Goal: Information Seeking & Learning: Understand process/instructions

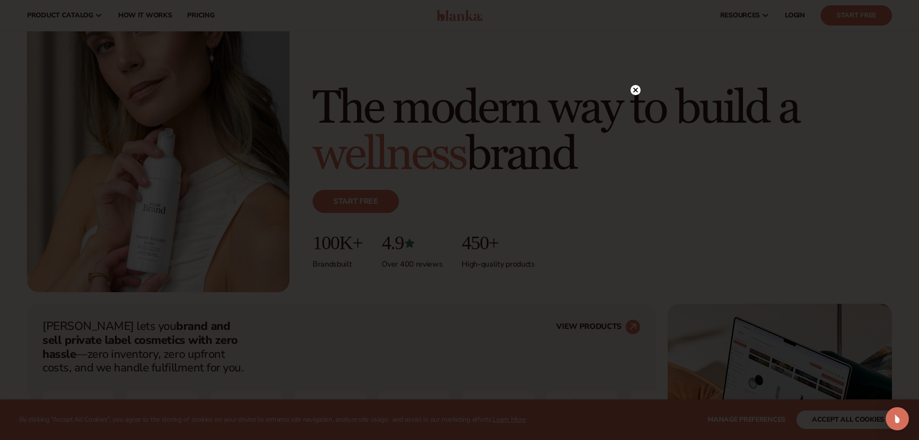
scroll to position [96, 0]
click at [638, 107] on circle at bounding box center [636, 110] width 10 height 10
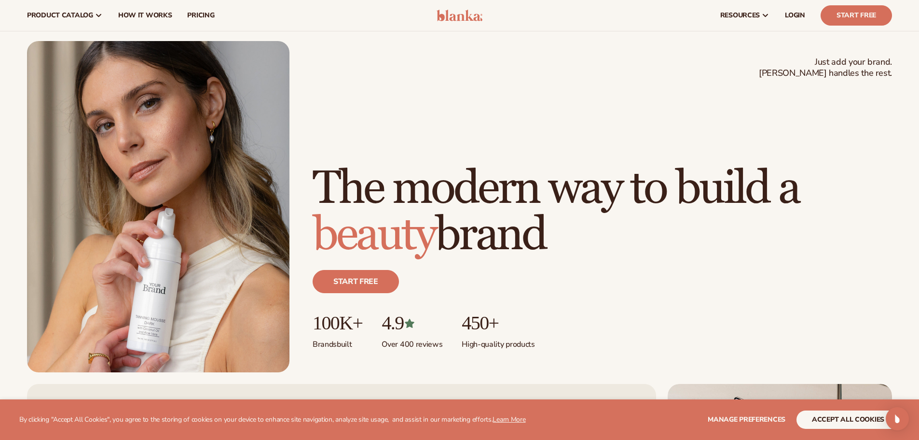
scroll to position [0, 0]
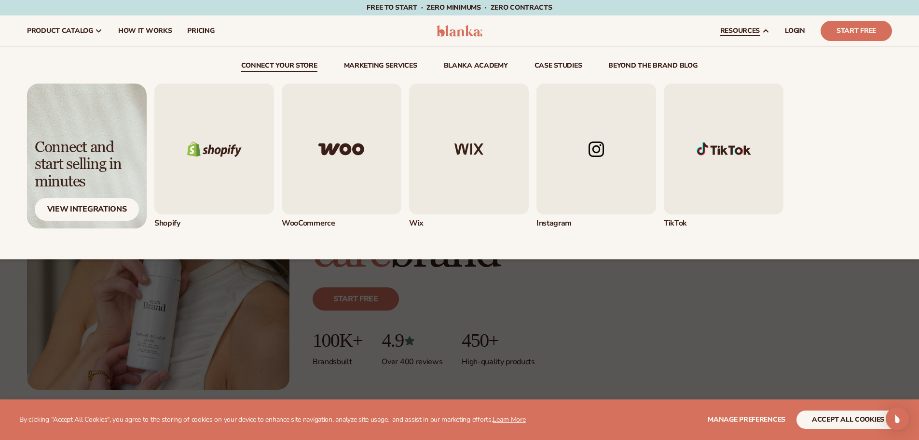
click at [250, 172] on img "1 / 5" at bounding box center [214, 148] width 120 height 131
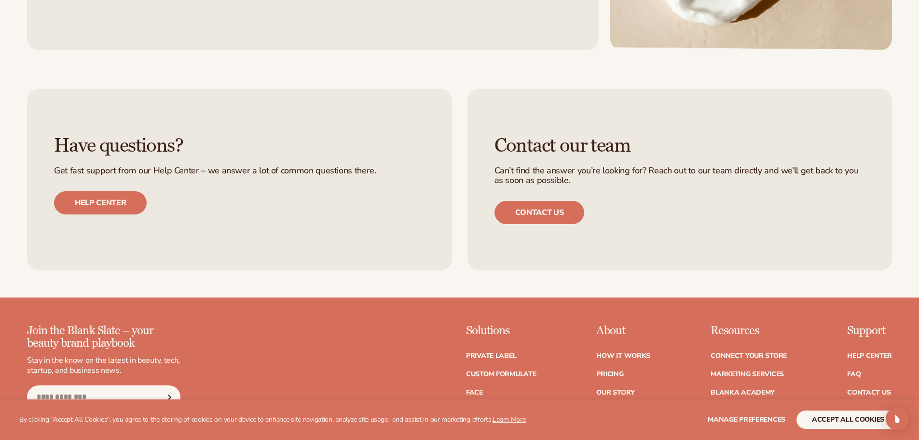
scroll to position [1518, 0]
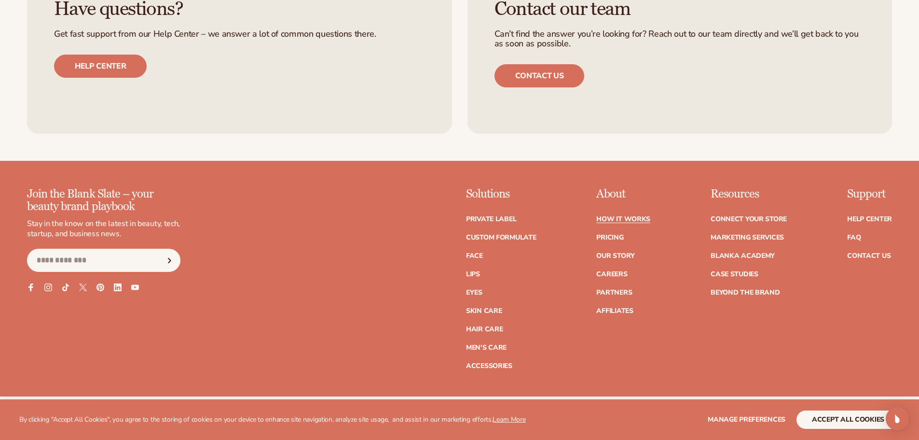
click at [621, 216] on link "How It Works" at bounding box center [623, 219] width 54 height 7
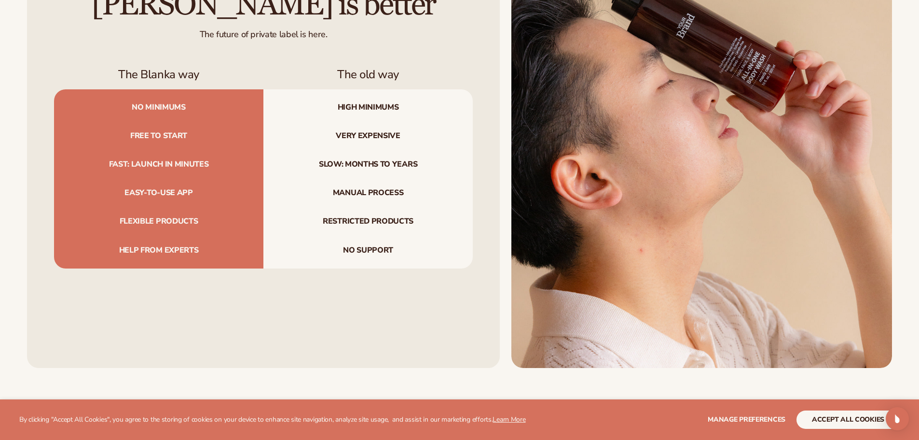
scroll to position [1206, 0]
